Goal: Information Seeking & Learning: Learn about a topic

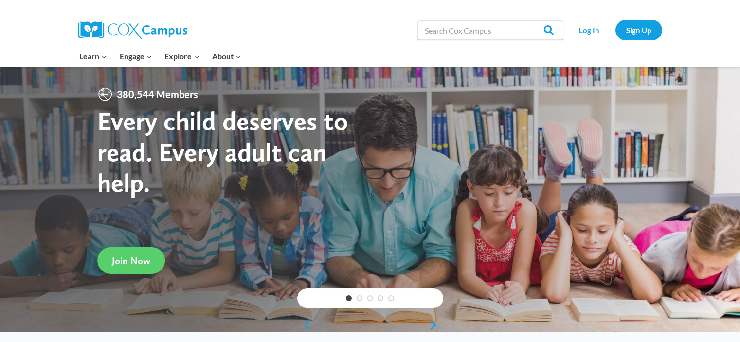
click at [638, 28] on link "Sign Up" at bounding box center [638, 30] width 47 height 20
click at [578, 25] on link "Log In" at bounding box center [589, 30] width 42 height 20
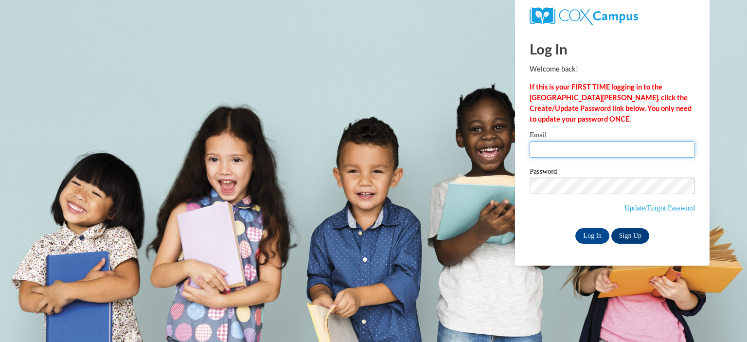
click at [550, 142] on input "Email" at bounding box center [612, 149] width 165 height 17
type input "agriggs1@bpc.edu"
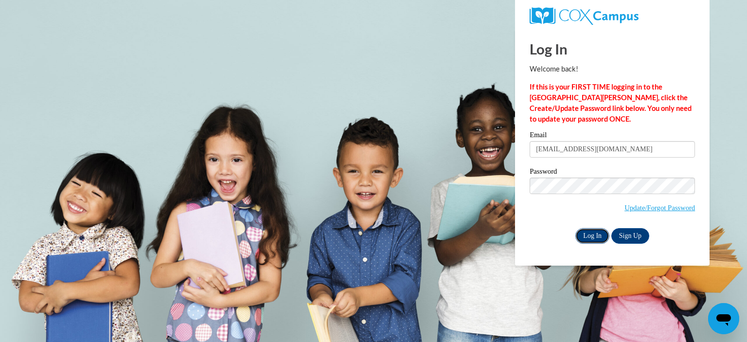
click at [595, 233] on input "Log In" at bounding box center [593, 236] width 34 height 16
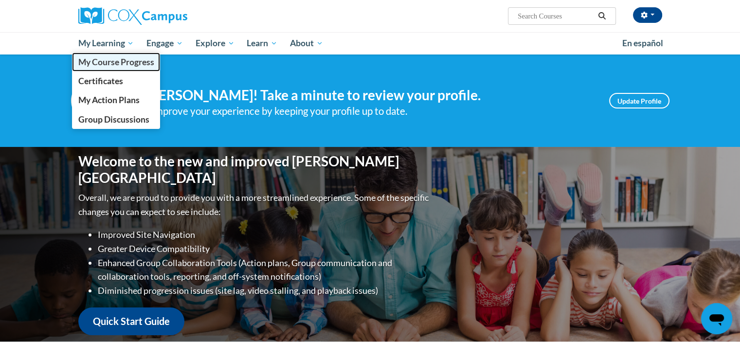
click at [128, 60] on span "My Course Progress" at bounding box center [116, 62] width 76 height 10
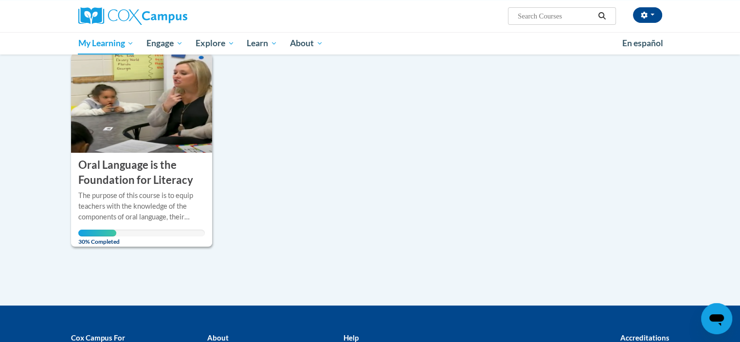
scroll to position [125, 0]
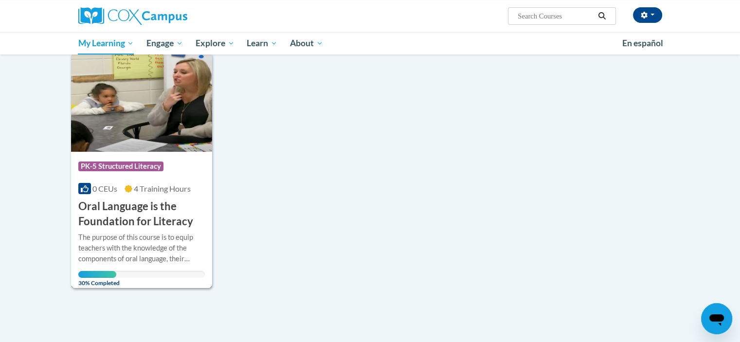
click at [129, 242] on div "The purpose of this course is to equip teachers with the knowledge of the compo…" at bounding box center [141, 248] width 127 height 32
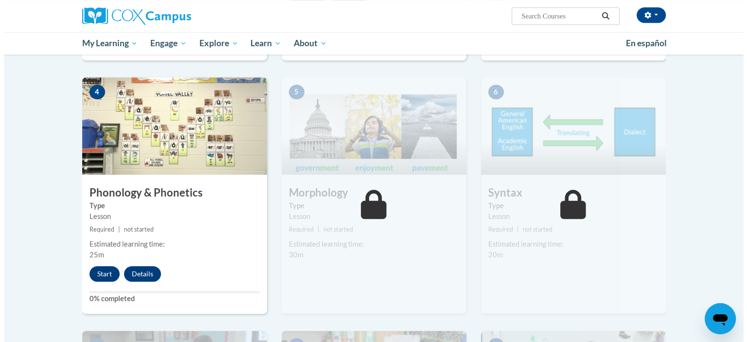
scroll to position [463, 0]
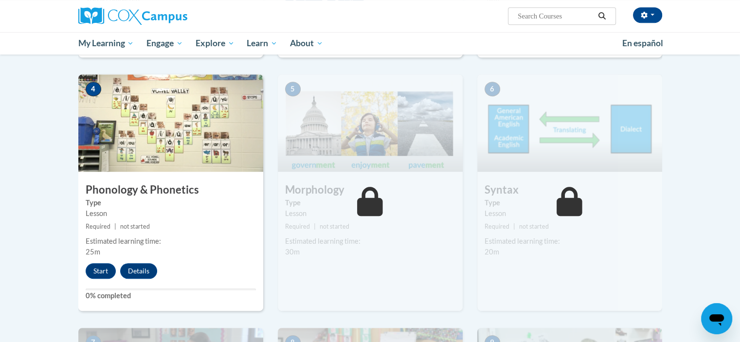
click at [158, 229] on small "Required | not started" at bounding box center [170, 226] width 185 height 11
click at [105, 272] on button "Start" at bounding box center [101, 271] width 30 height 16
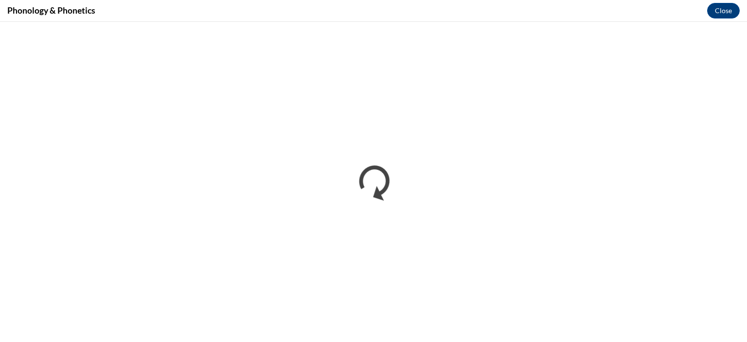
scroll to position [0, 0]
